Goal: Find contact information: Obtain details needed to contact an individual or organization

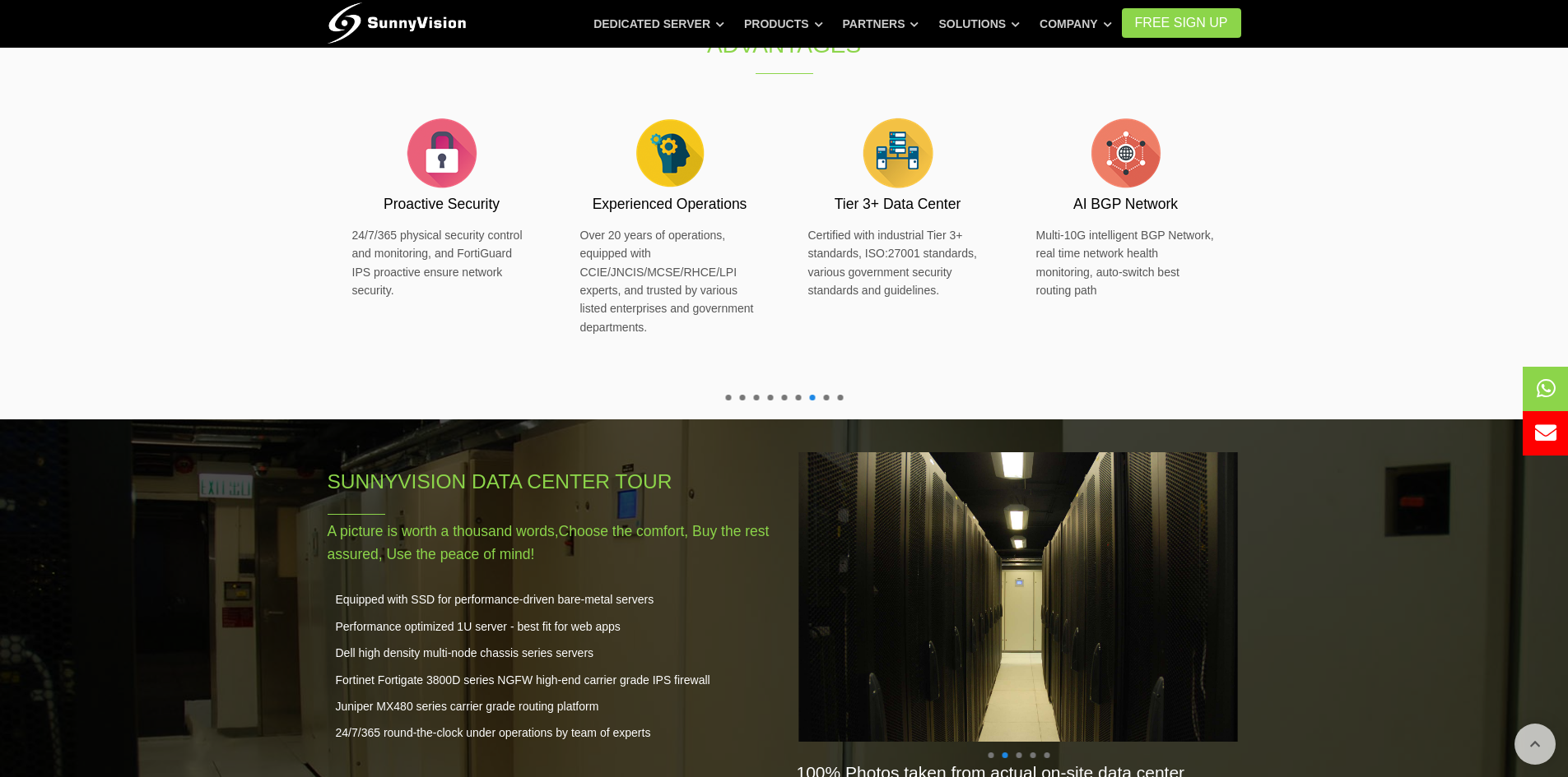
scroll to position [714, 0]
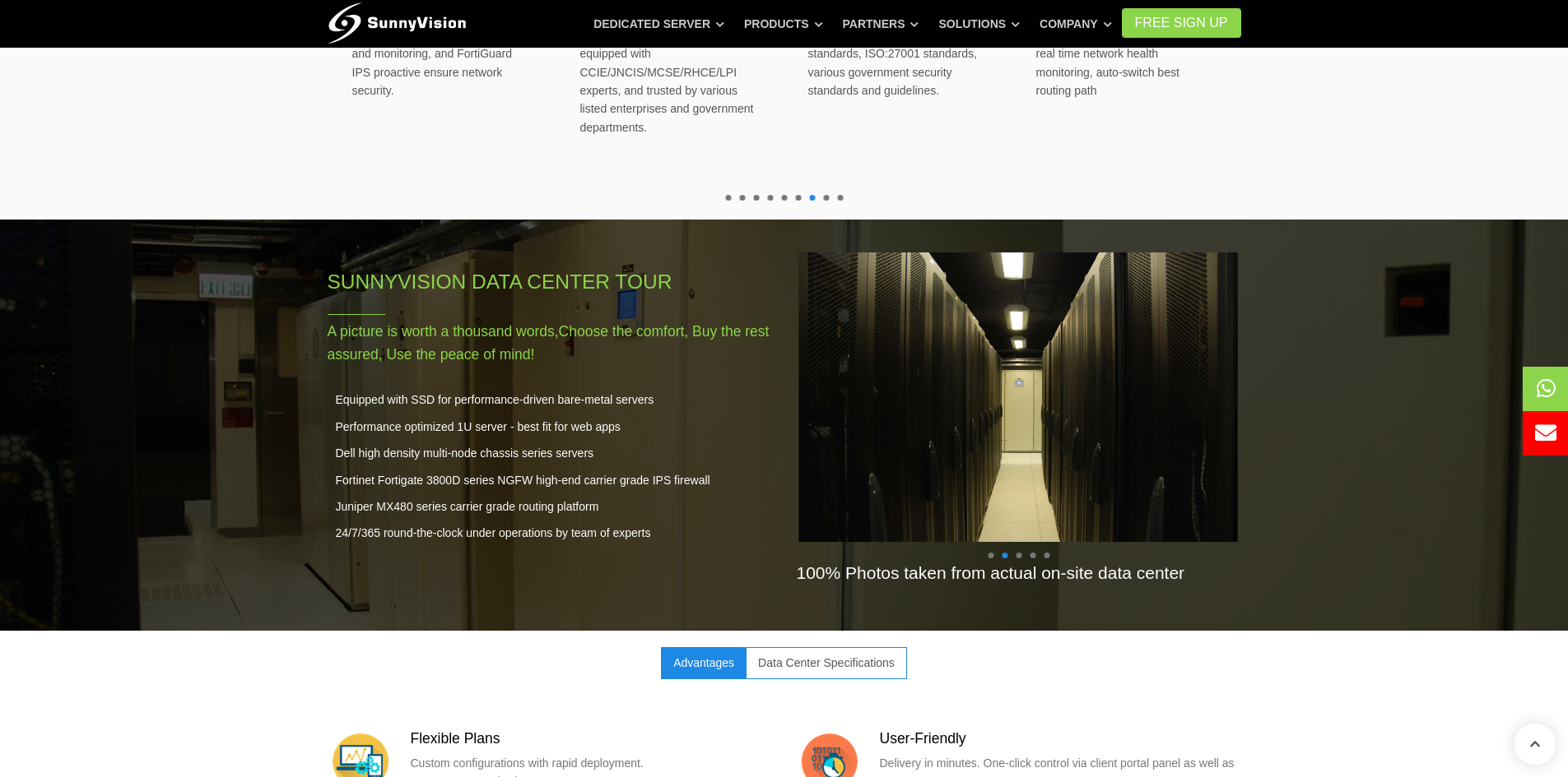
click at [825, 647] on link "Data Center Specifications" at bounding box center [825, 662] width 161 height 31
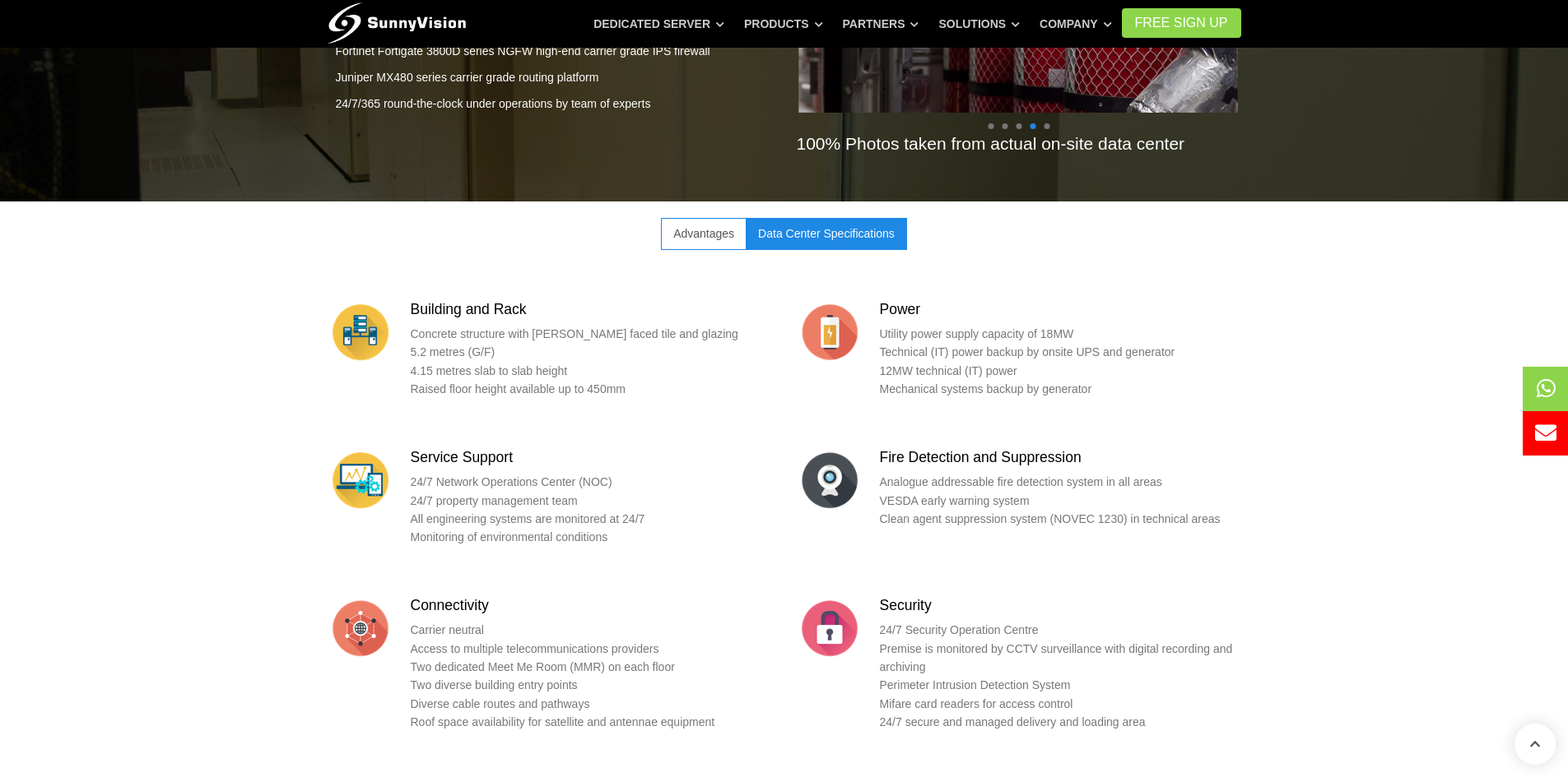
scroll to position [0, 0]
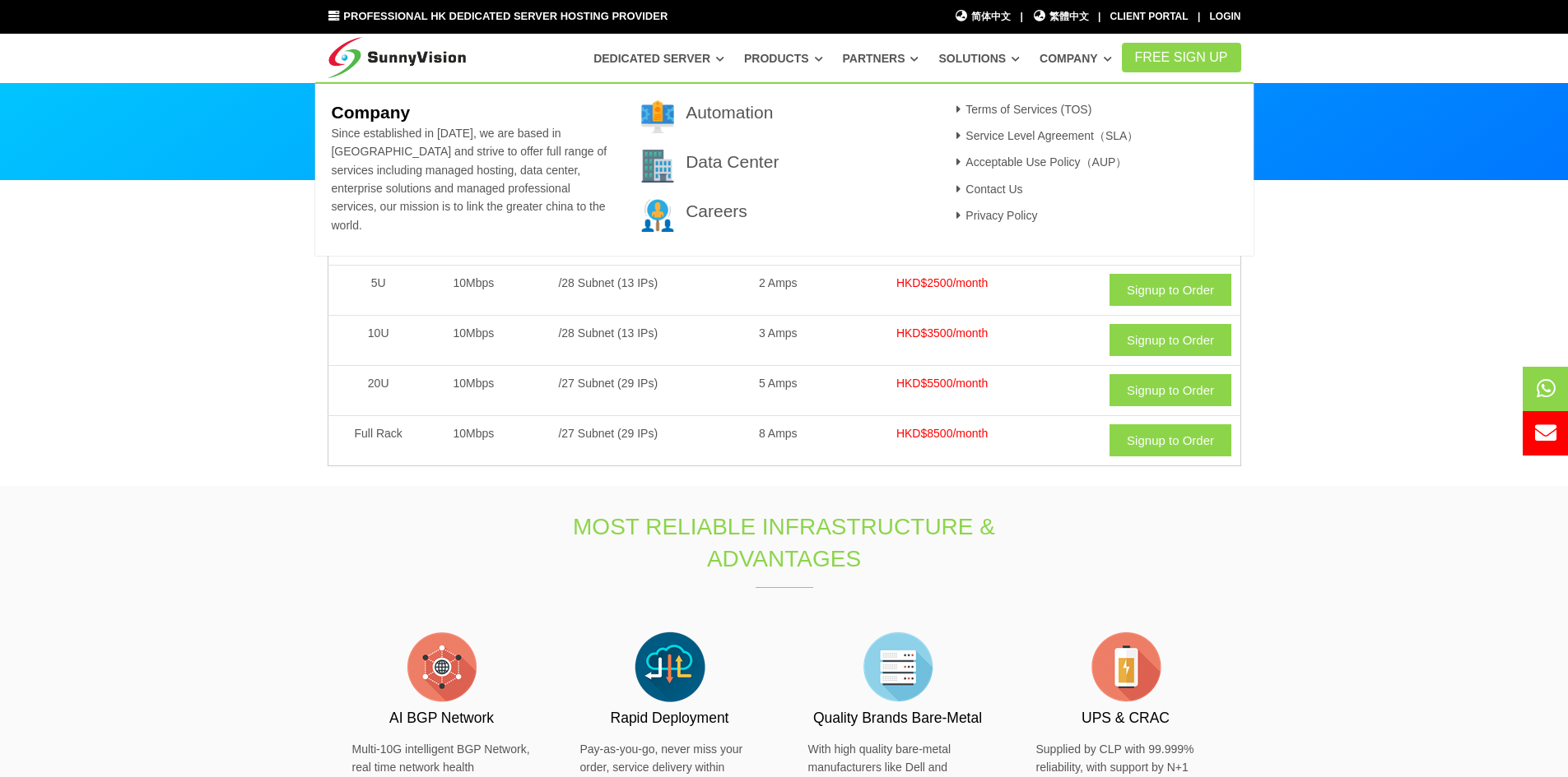
click at [738, 174] on article "Data Center" at bounding box center [783, 166] width 286 height 33
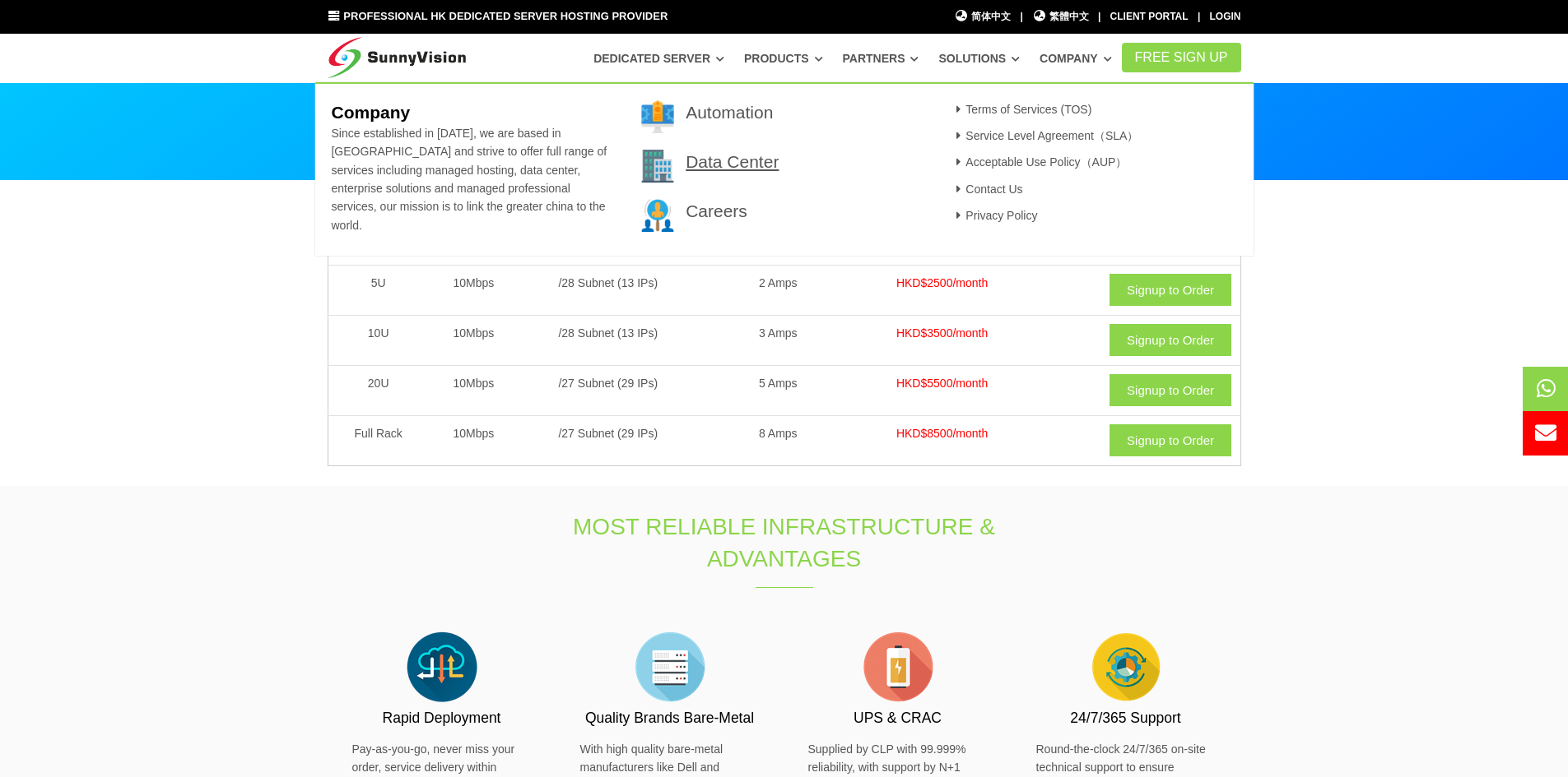
click at [732, 155] on link "Data Center" at bounding box center [732, 162] width 93 height 19
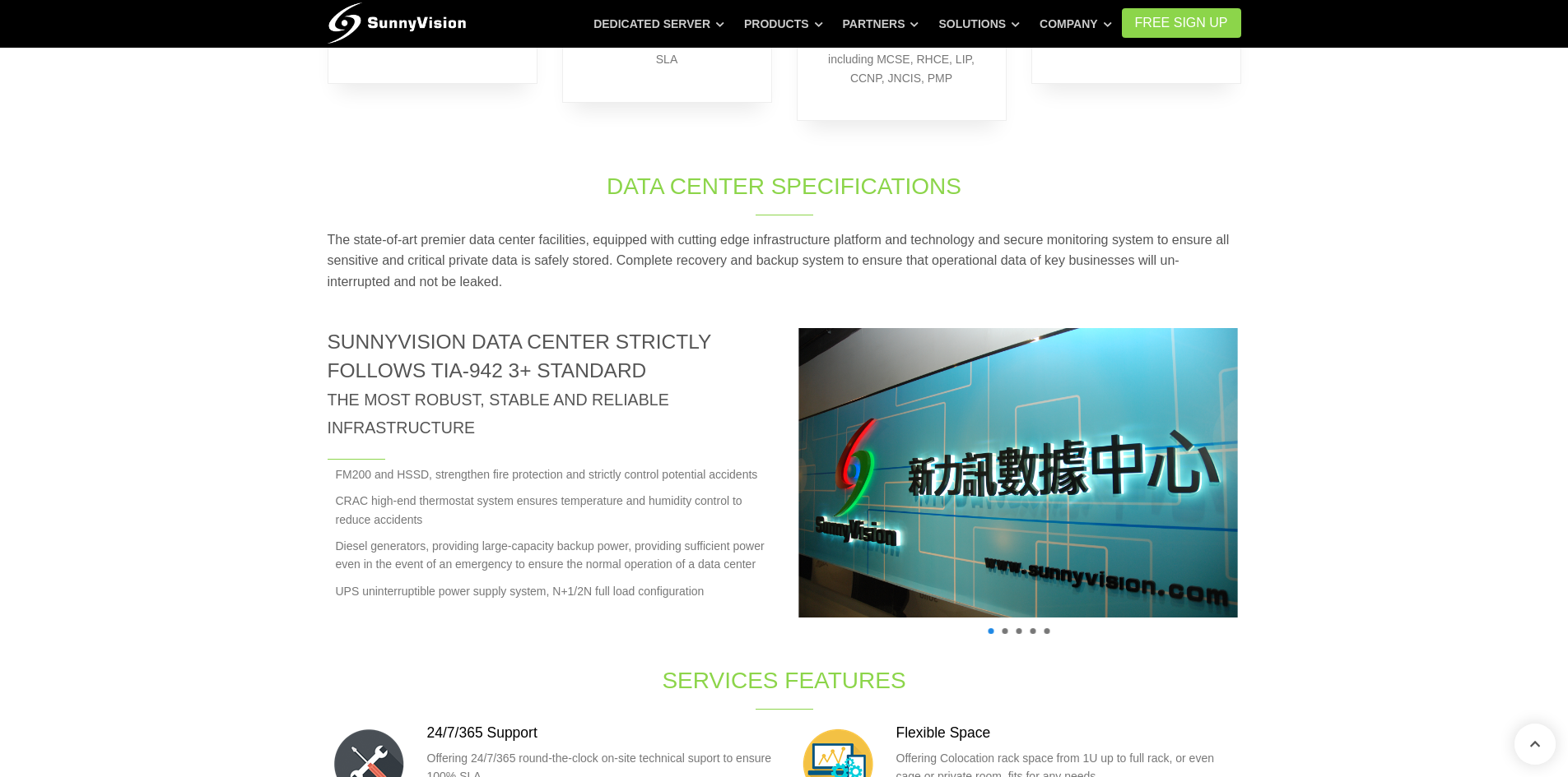
scroll to position [658, 0]
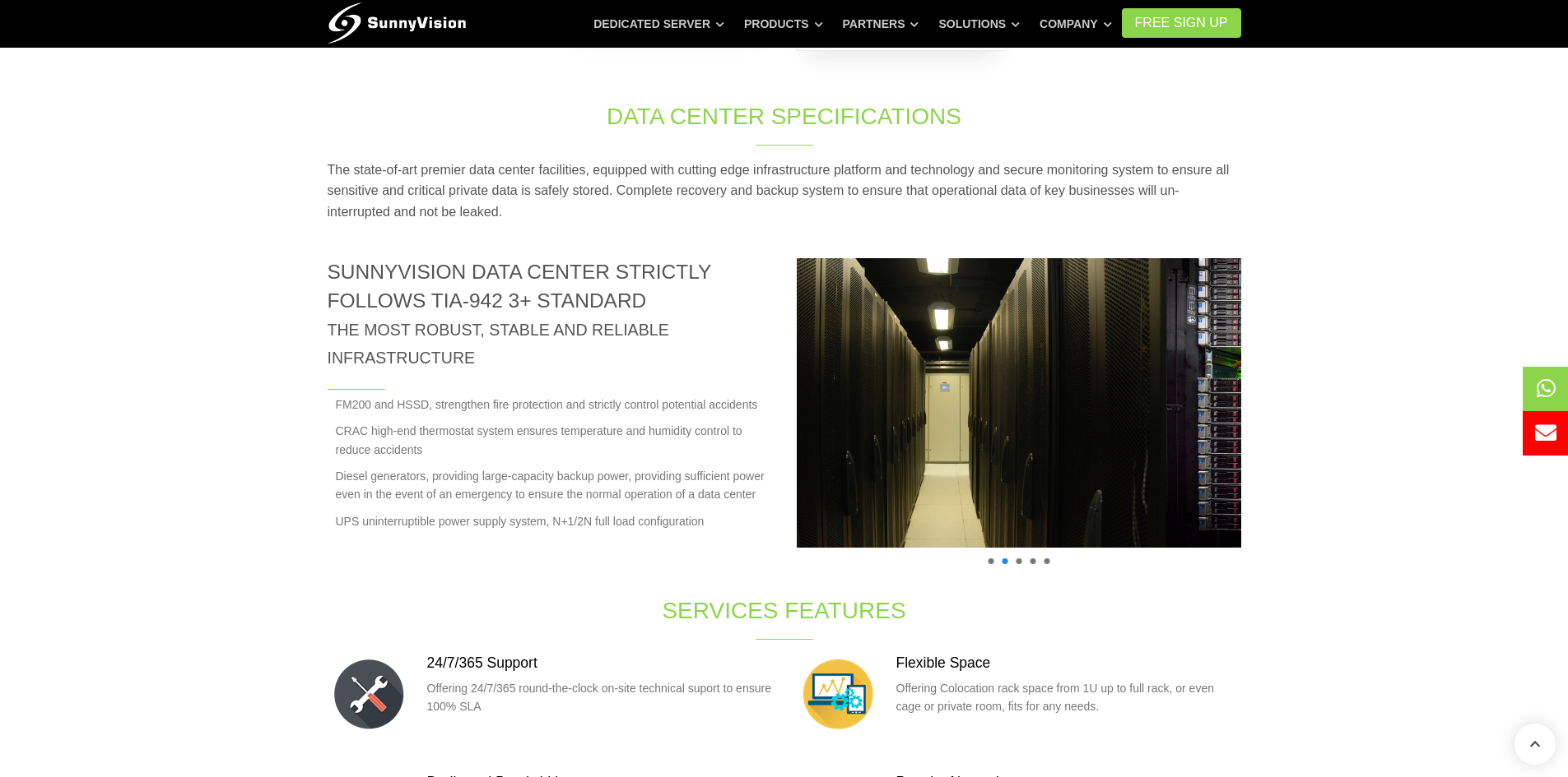
drag, startPoint x: 1179, startPoint y: 480, endPoint x: 833, endPoint y: 484, distance: 346.0
click at [835, 485] on img at bounding box center [944, 403] width 479 height 318
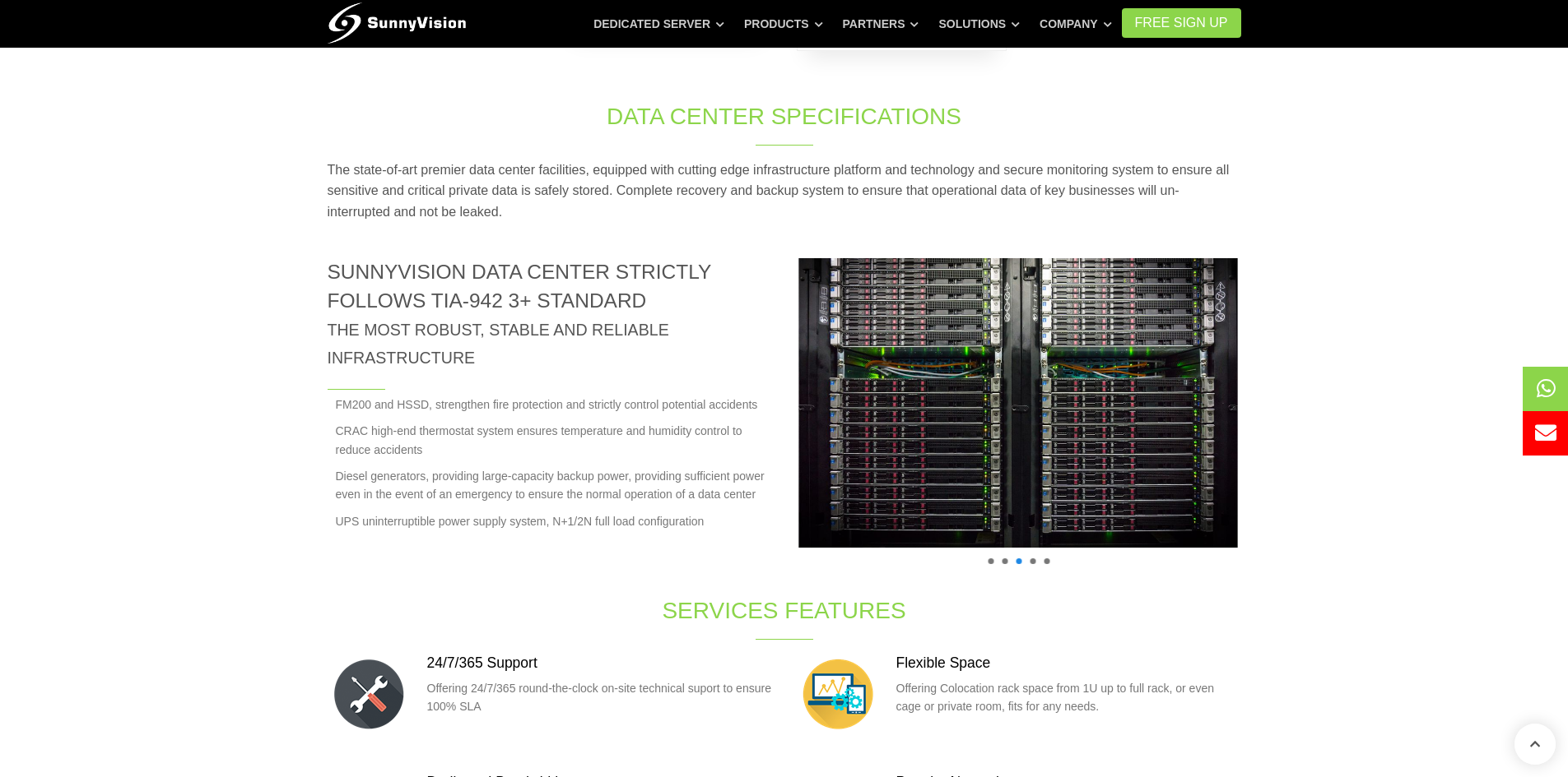
drag, startPoint x: 1090, startPoint y: 472, endPoint x: 666, endPoint y: 463, distance: 424.1
click at [666, 463] on div "SunnyVision Data Center strictly follows TIA-942 3+ standard The most robust, s…" at bounding box center [785, 426] width 939 height 336
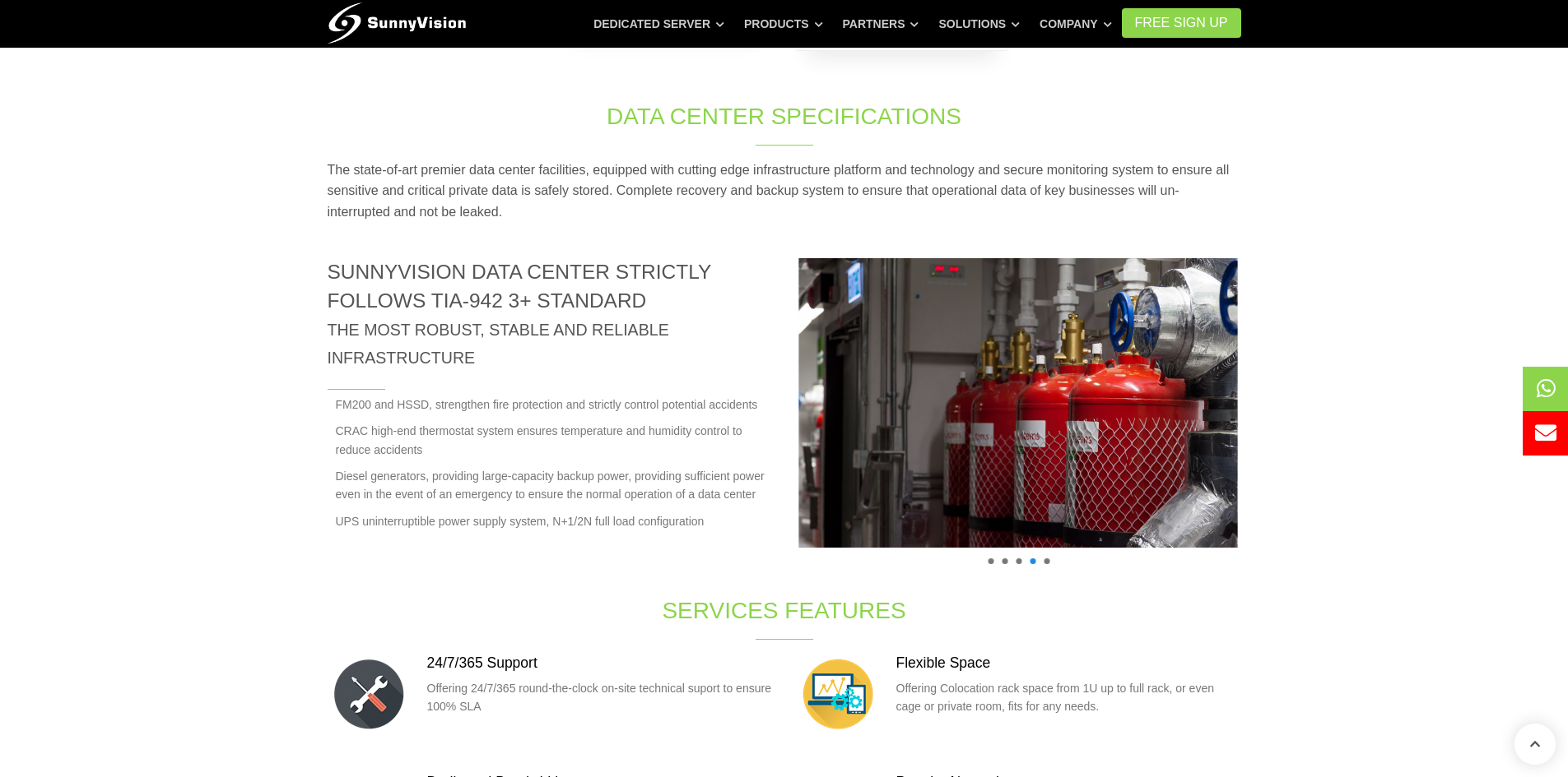
drag, startPoint x: 1073, startPoint y: 425, endPoint x: 732, endPoint y: 452, distance: 342.1
click at [738, 453] on div "SunnyVision Data Center strictly follows TIA-942 3+ standard The most robust, s…" at bounding box center [785, 426] width 939 height 336
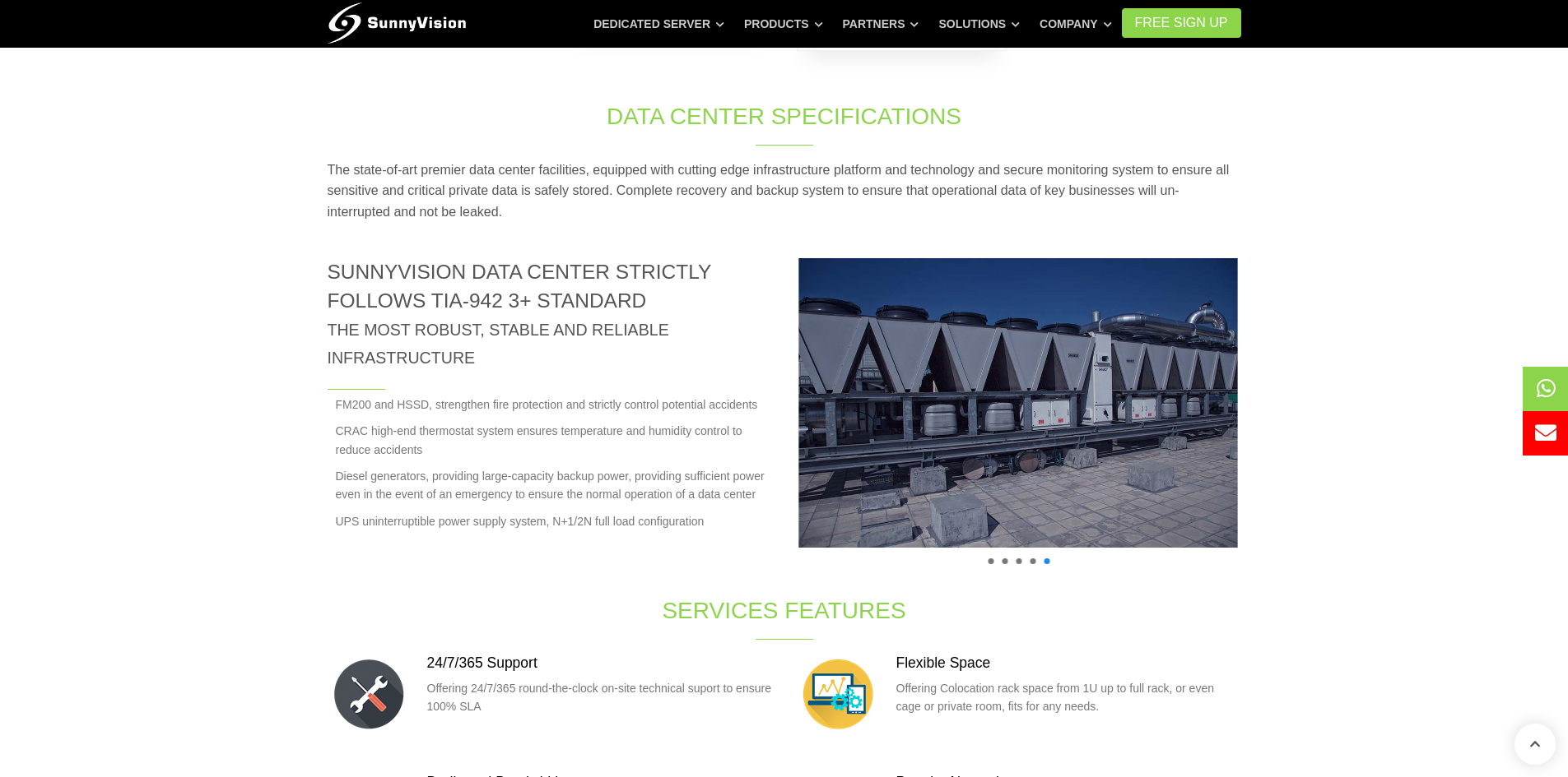
drag, startPoint x: 1028, startPoint y: 457, endPoint x: 687, endPoint y: 456, distance: 341.0
click at [775, 454] on div "SunnyVision Data Center strictly follows TIA-942 3+ standard The most robust, s…" at bounding box center [785, 426] width 939 height 336
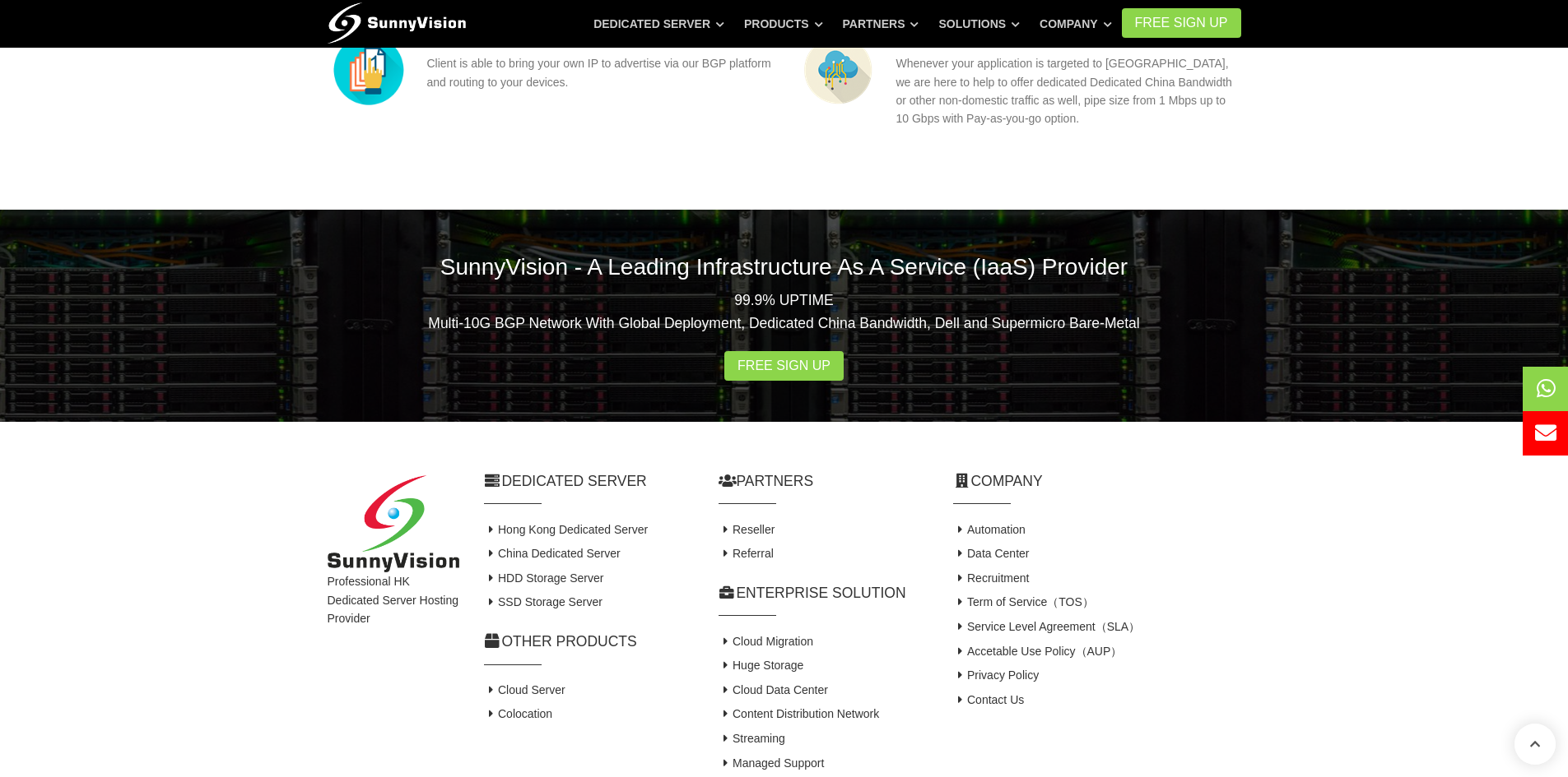
scroll to position [1727, 0]
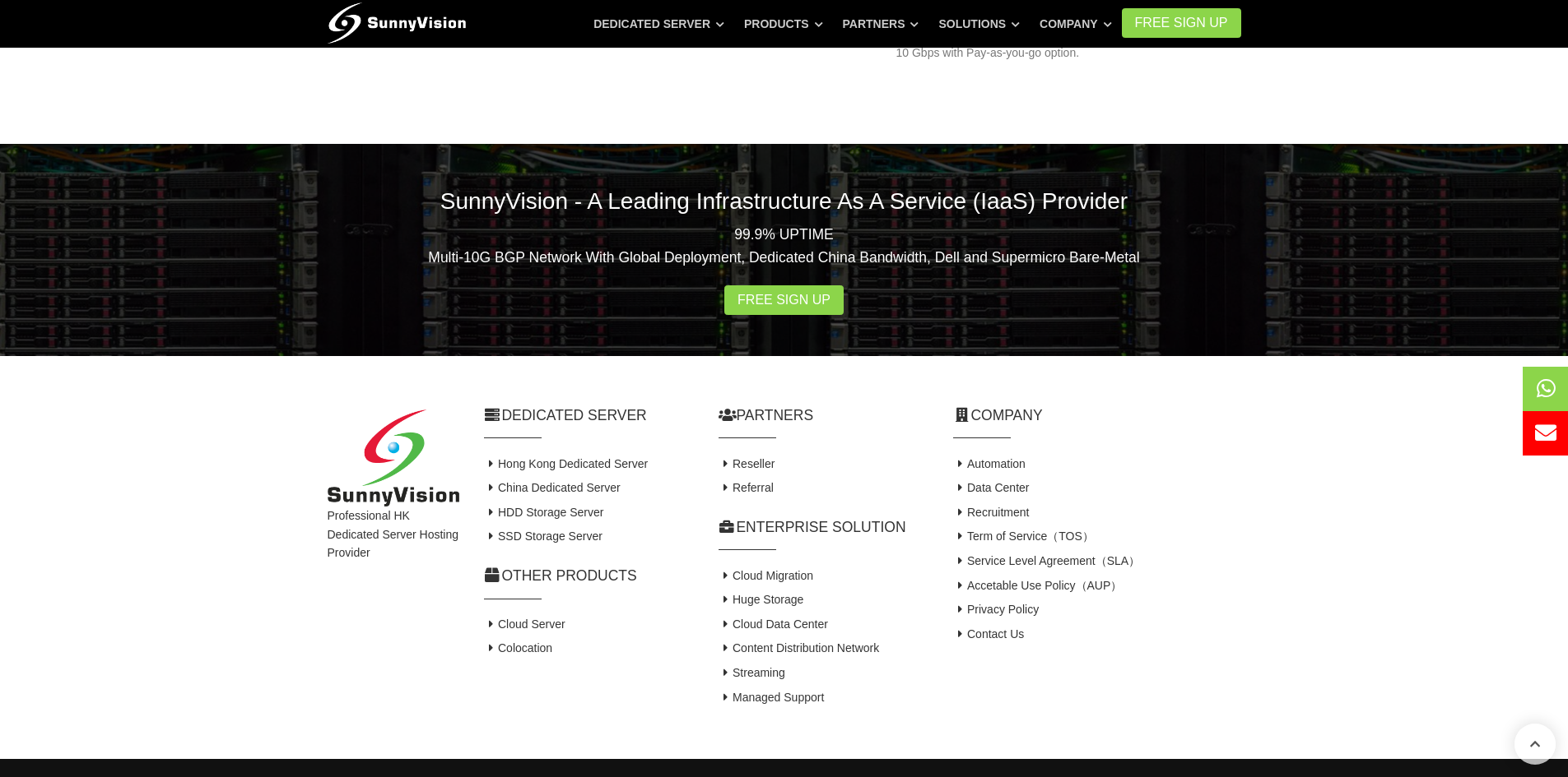
click at [1025, 632] on h4 "Contact Us" at bounding box center [1098, 635] width 288 height 16
click at [1012, 638] on link "Contact Us" at bounding box center [989, 634] width 72 height 13
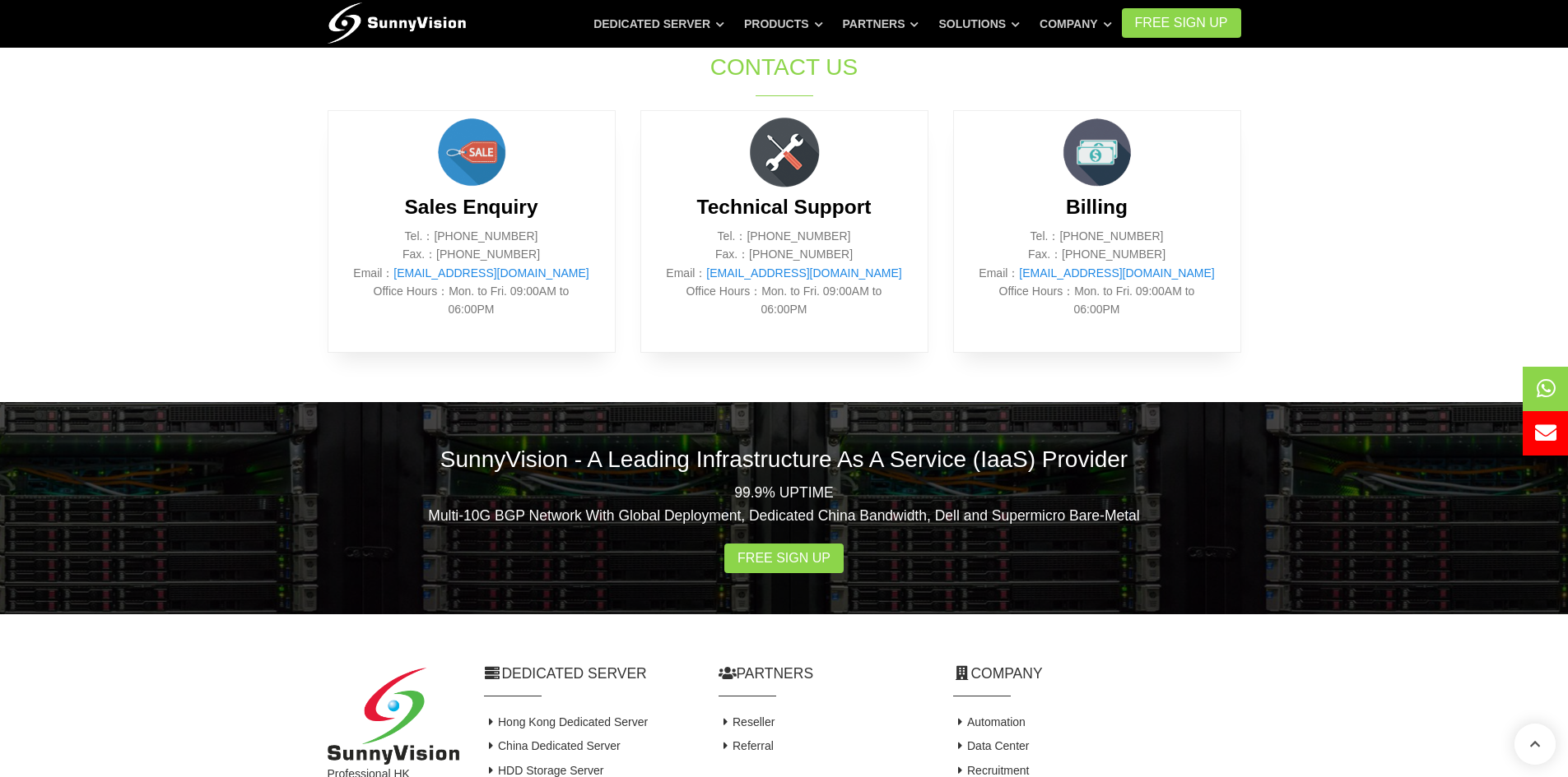
scroll to position [1031, 0]
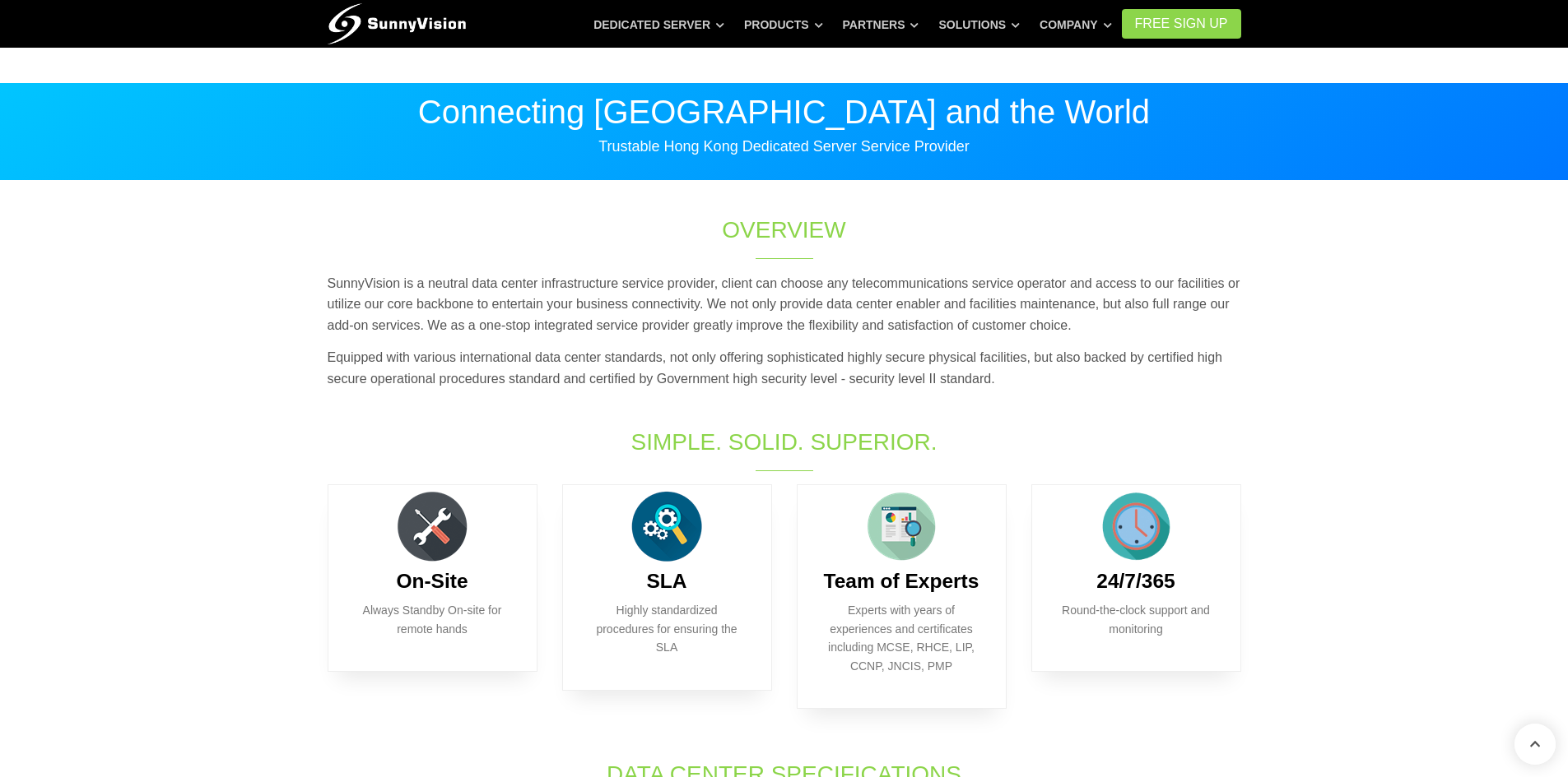
scroll to position [1727, 0]
